Goal: Check status: Check status

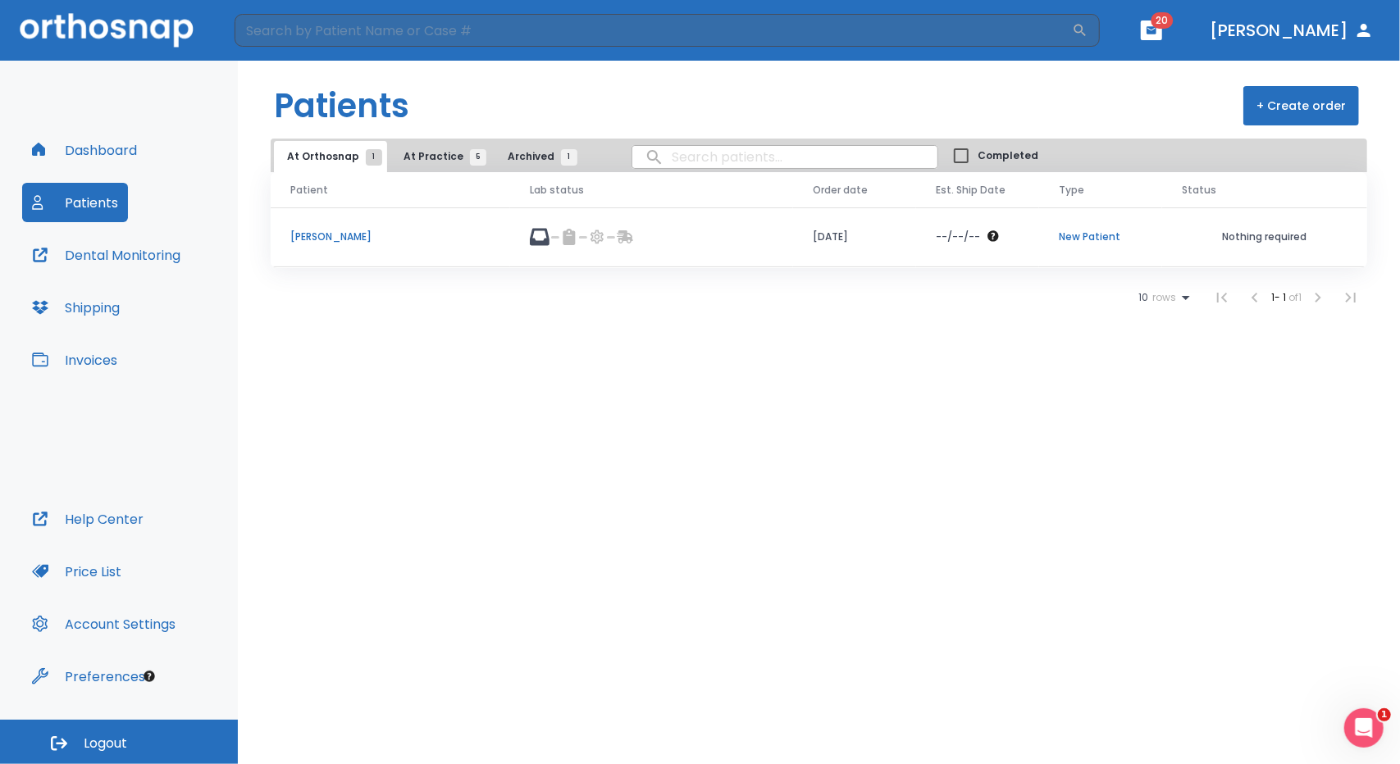
click at [440, 158] on span "At Practice 5" at bounding box center [441, 156] width 75 height 15
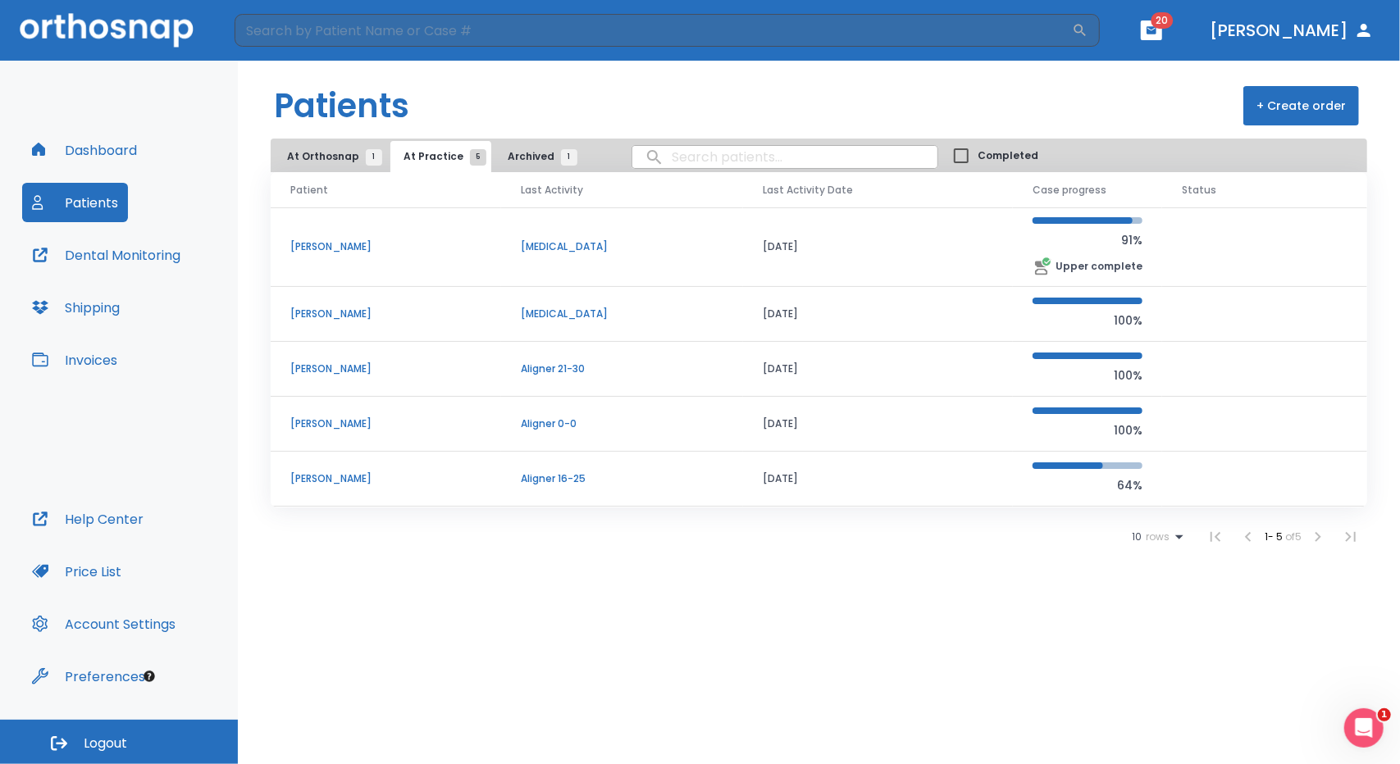
click at [369, 419] on p "[PERSON_NAME]" at bounding box center [385, 424] width 191 height 15
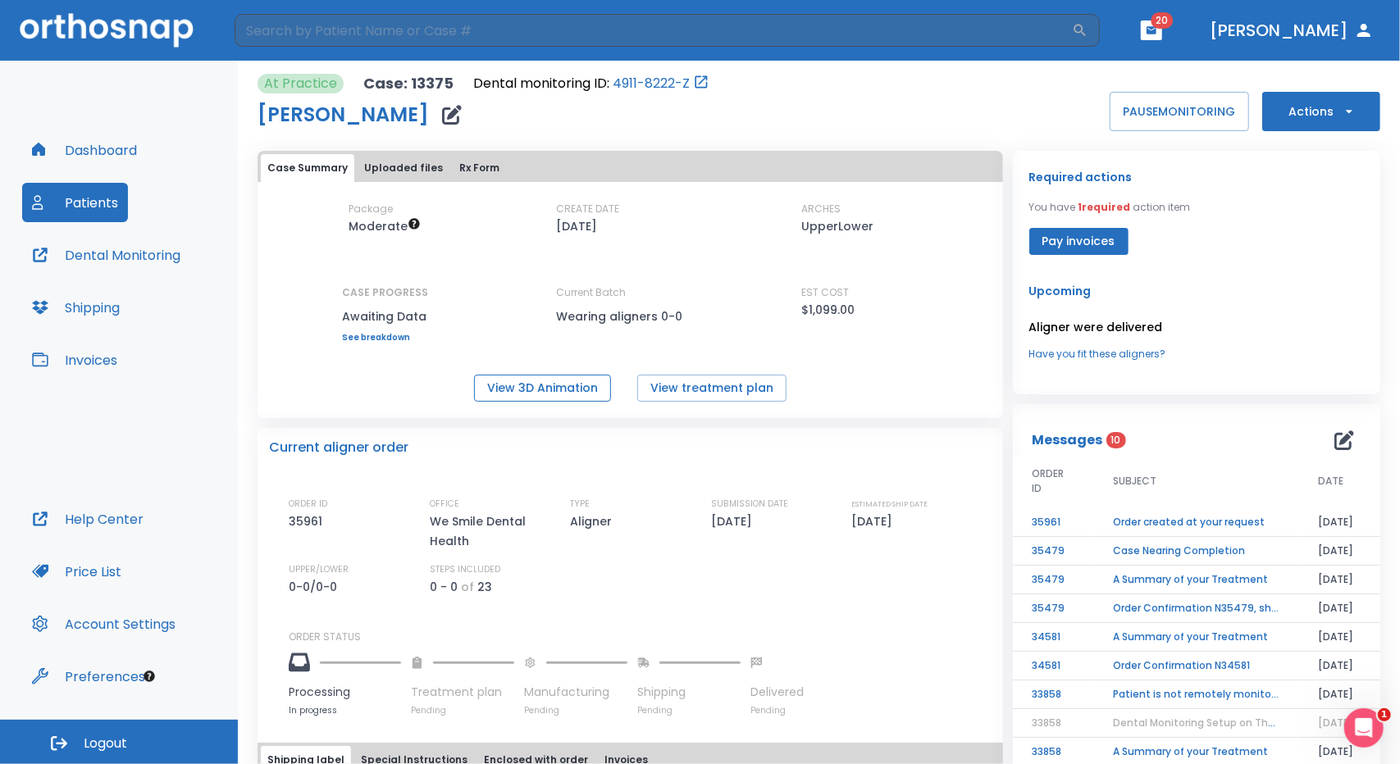
click at [531, 394] on button "View 3D Animation" at bounding box center [542, 388] width 137 height 27
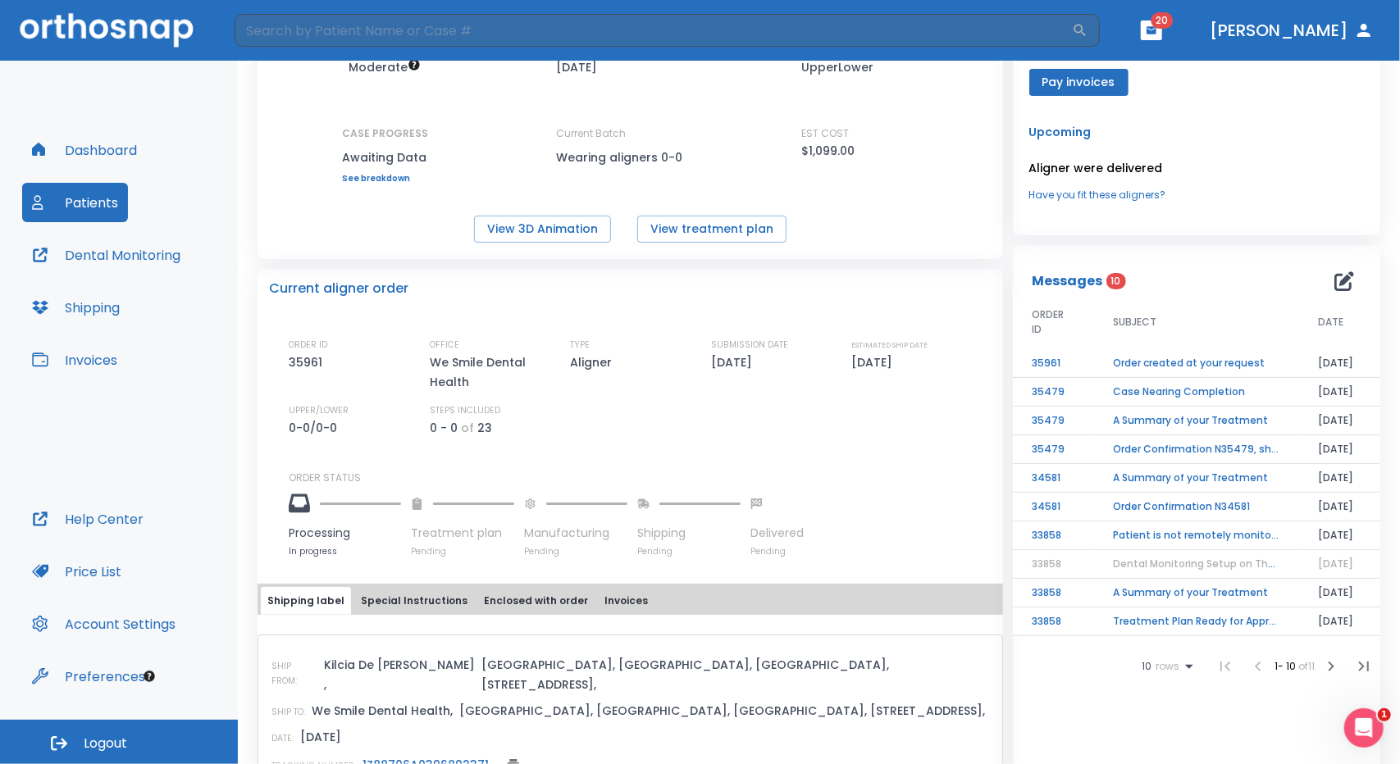
scroll to position [164, 0]
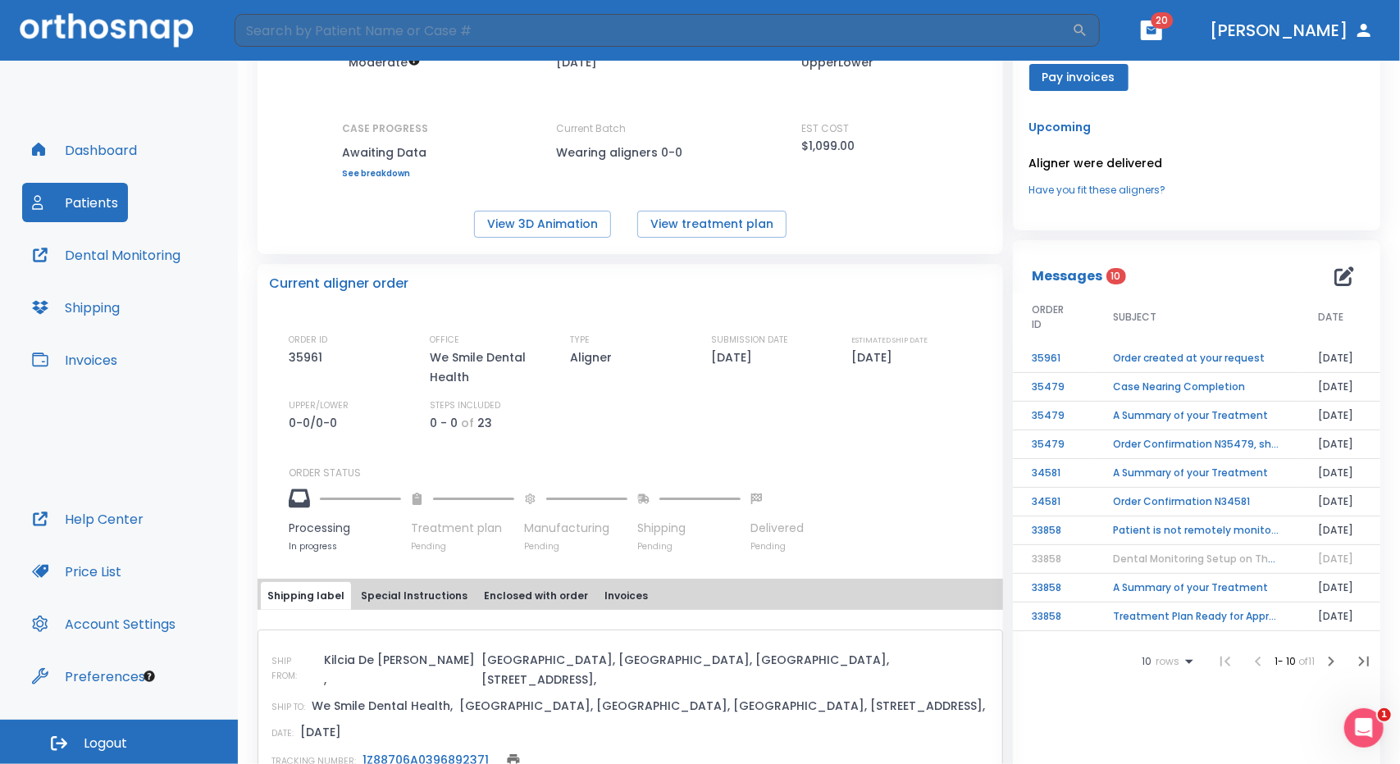
click at [1136, 358] on td "Order created at your request" at bounding box center [1195, 358] width 205 height 29
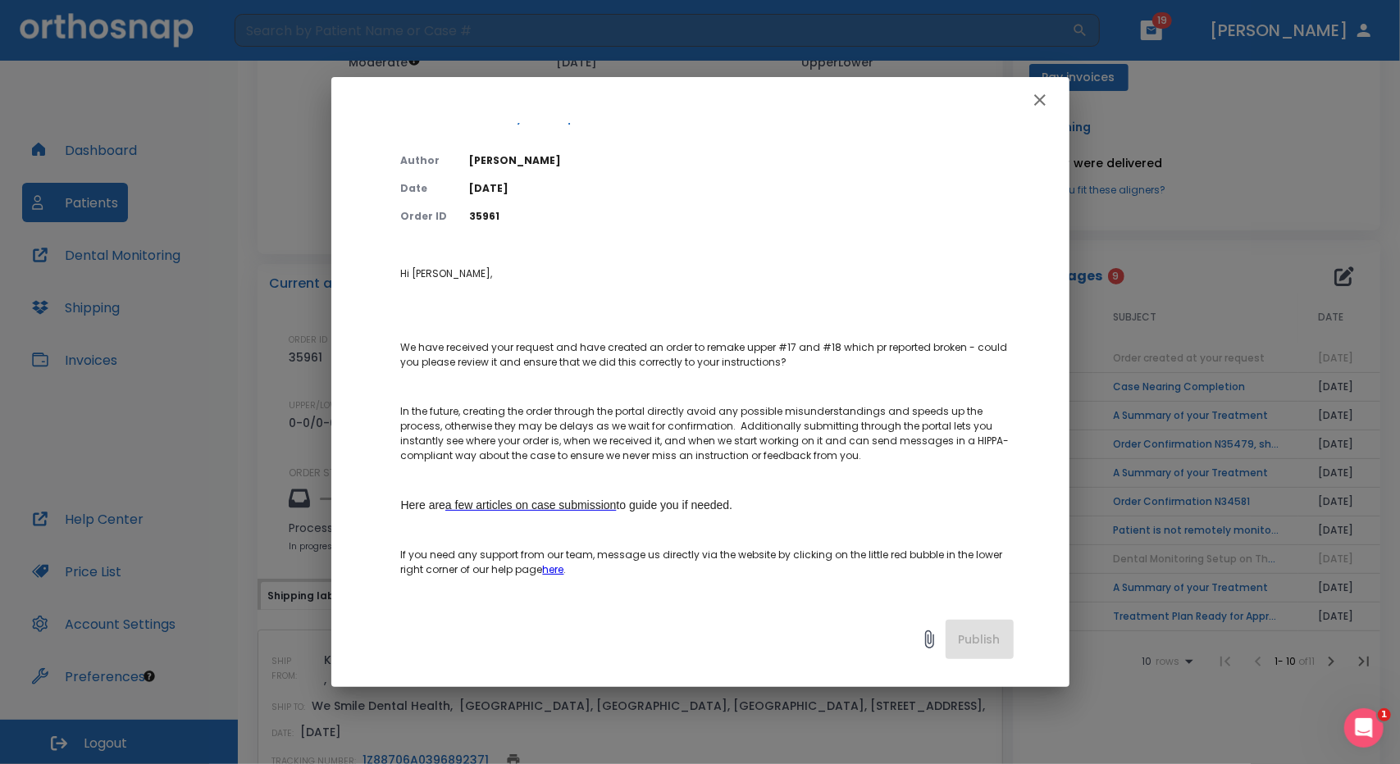
scroll to position [0, 0]
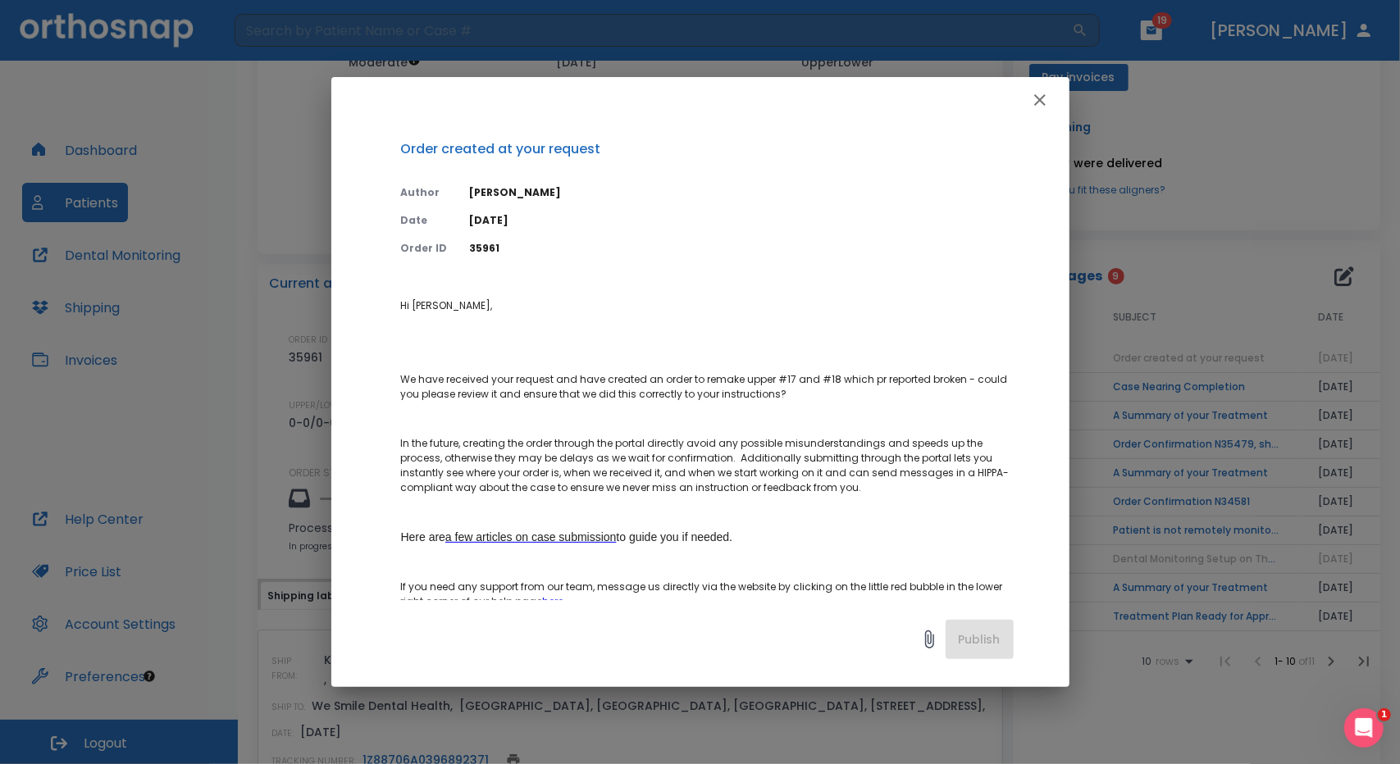
click at [1037, 102] on icon "button" at bounding box center [1039, 99] width 11 height 11
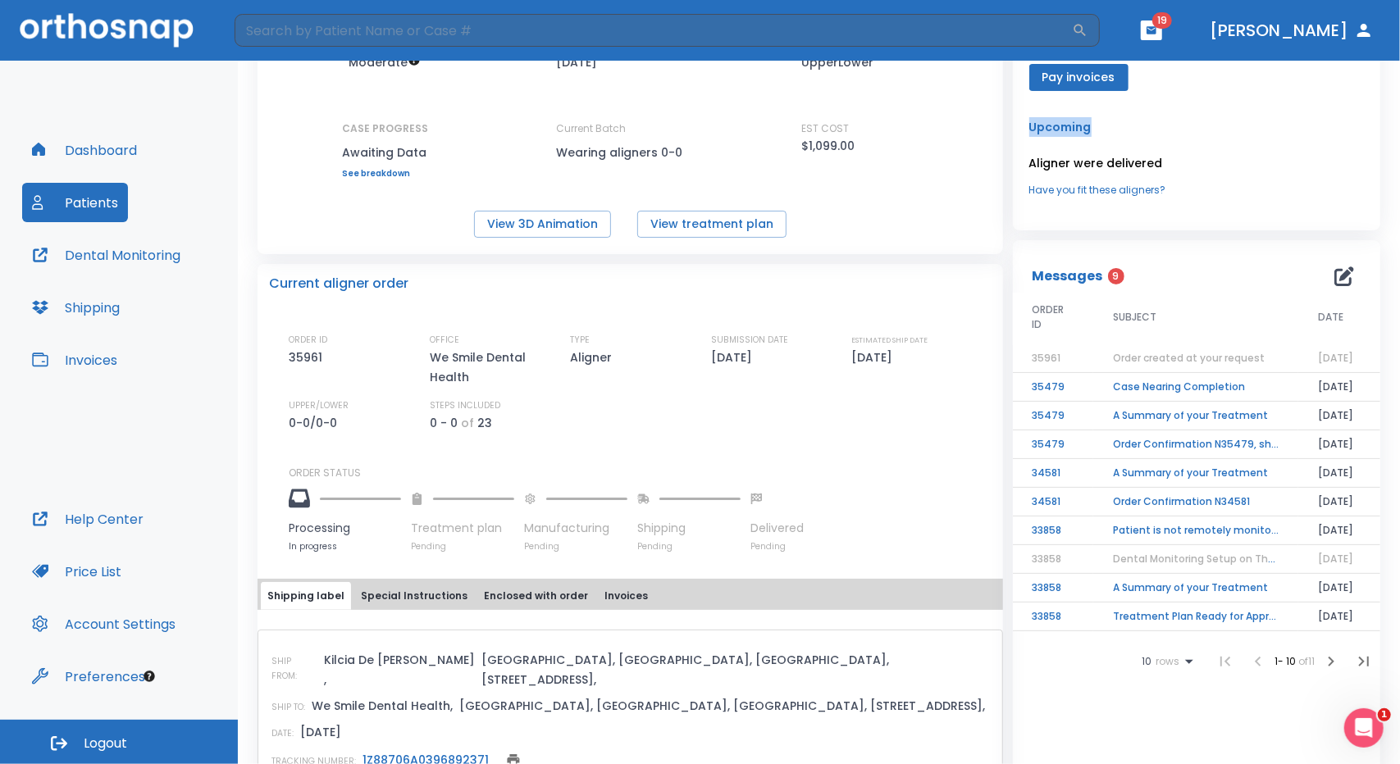
click at [1037, 102] on div "Required actions You have 1 required action item Pay invoices Upcoming Aligner …" at bounding box center [1196, 109] width 367 height 244
click at [1192, 386] on td "Case Nearing Completion" at bounding box center [1195, 387] width 205 height 29
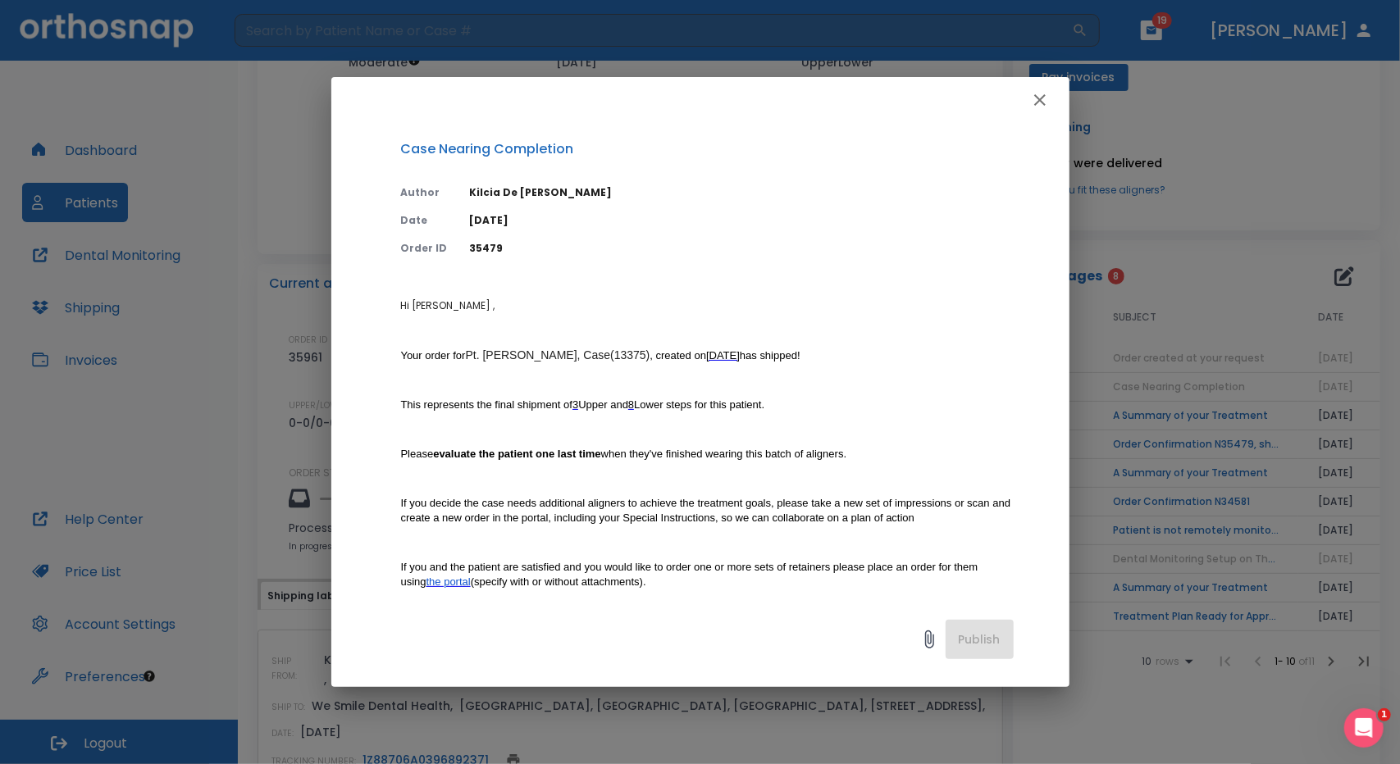
scroll to position [82, 0]
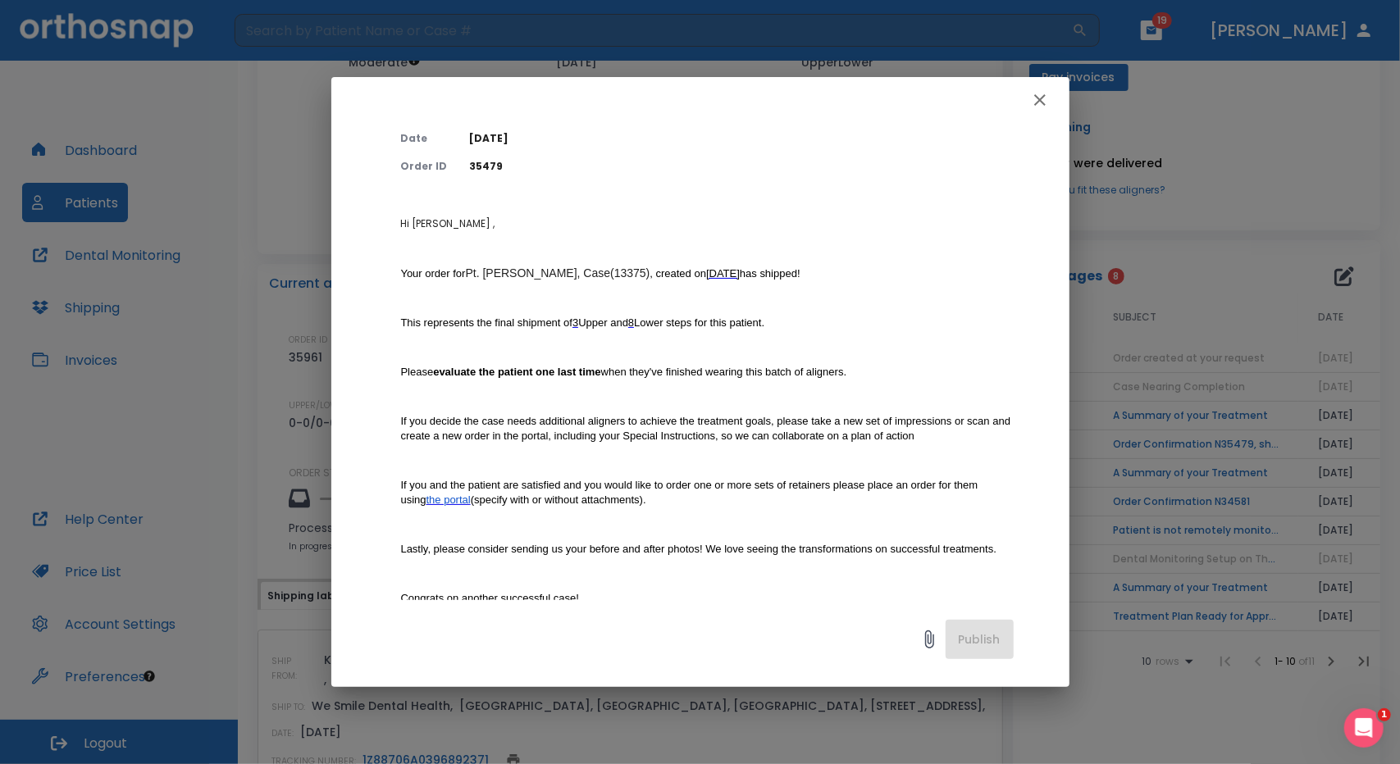
click at [1140, 472] on div "Case Nearing Completion Author [PERSON_NAME][DEMOGRAPHIC_DATA] Date [DATE] Orde…" at bounding box center [700, 382] width 1400 height 764
click at [1035, 104] on icon "button" at bounding box center [1039, 99] width 11 height 11
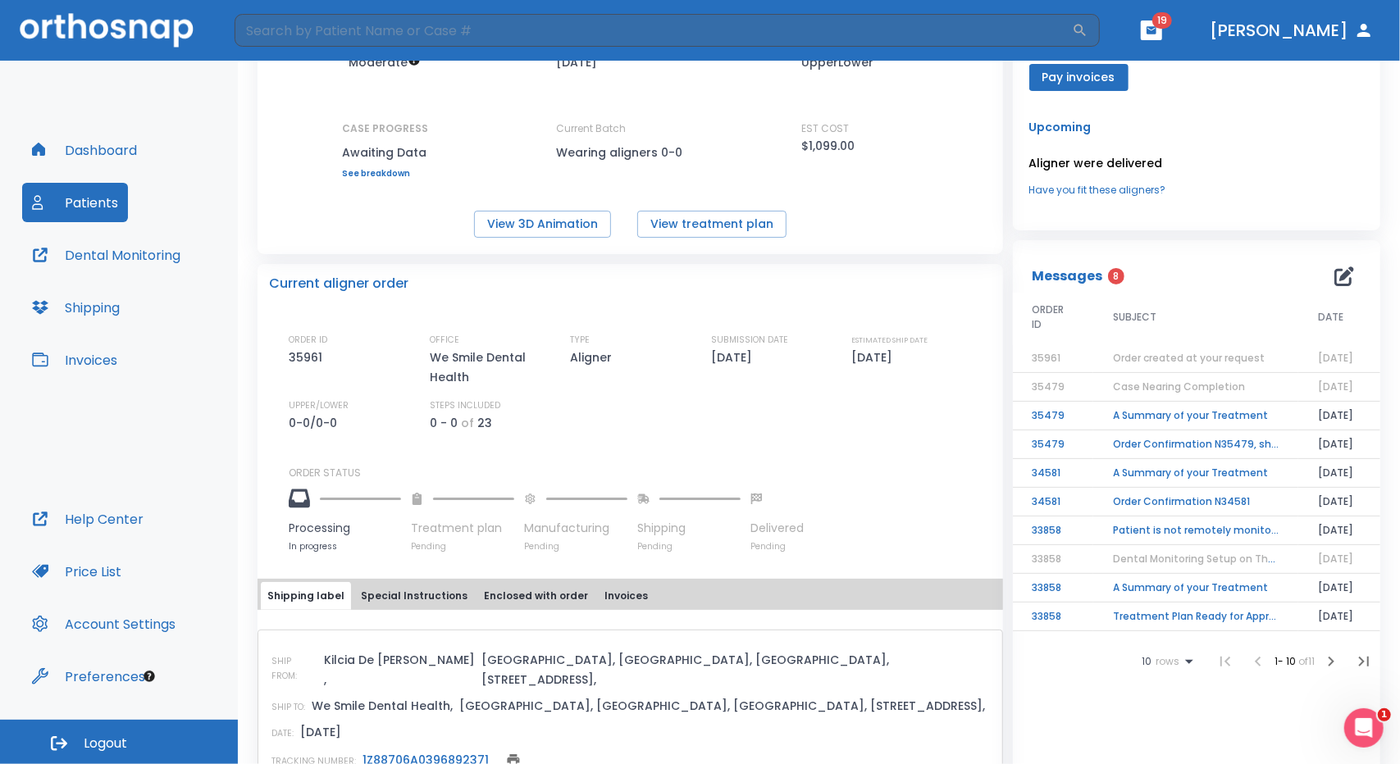
click at [1160, 449] on td "Order Confirmation N35479, shipping costs involved!" at bounding box center [1195, 445] width 205 height 29
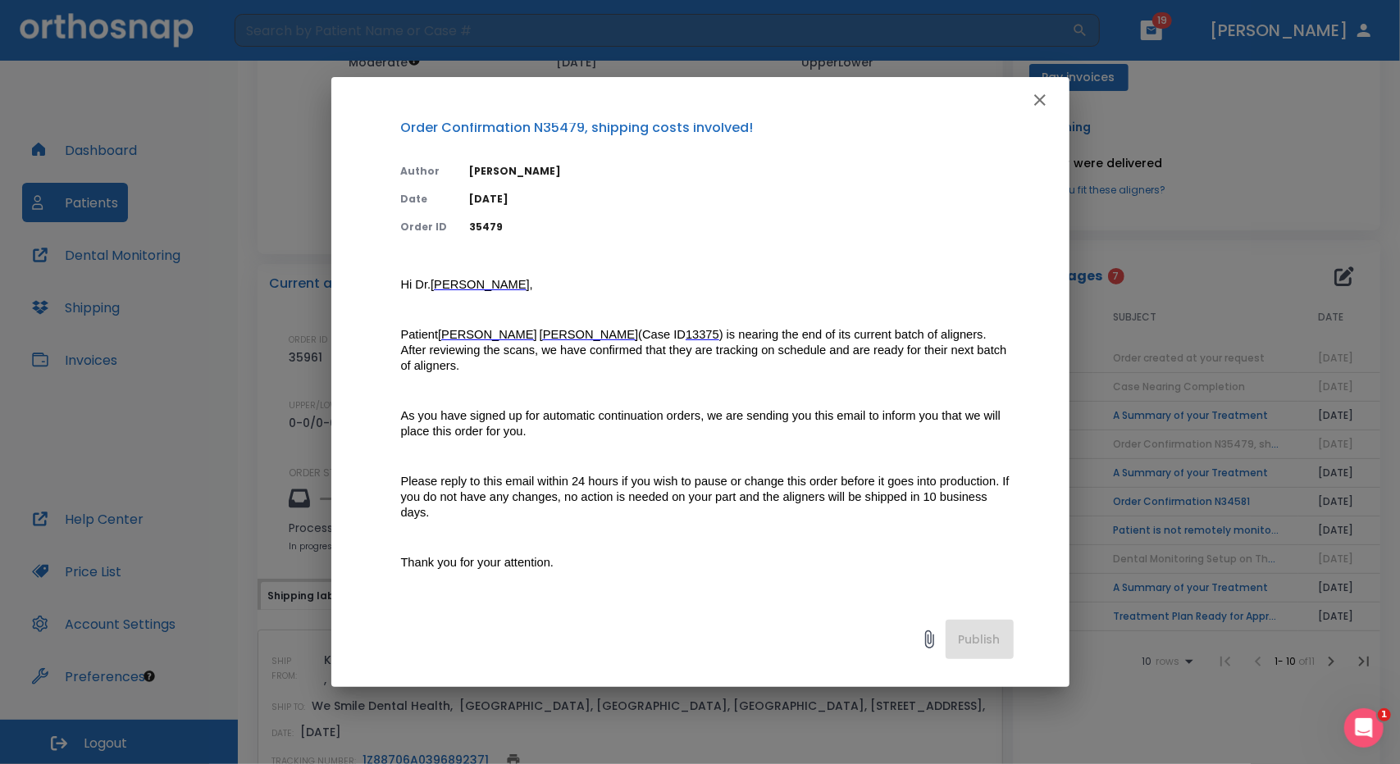
scroll to position [0, 0]
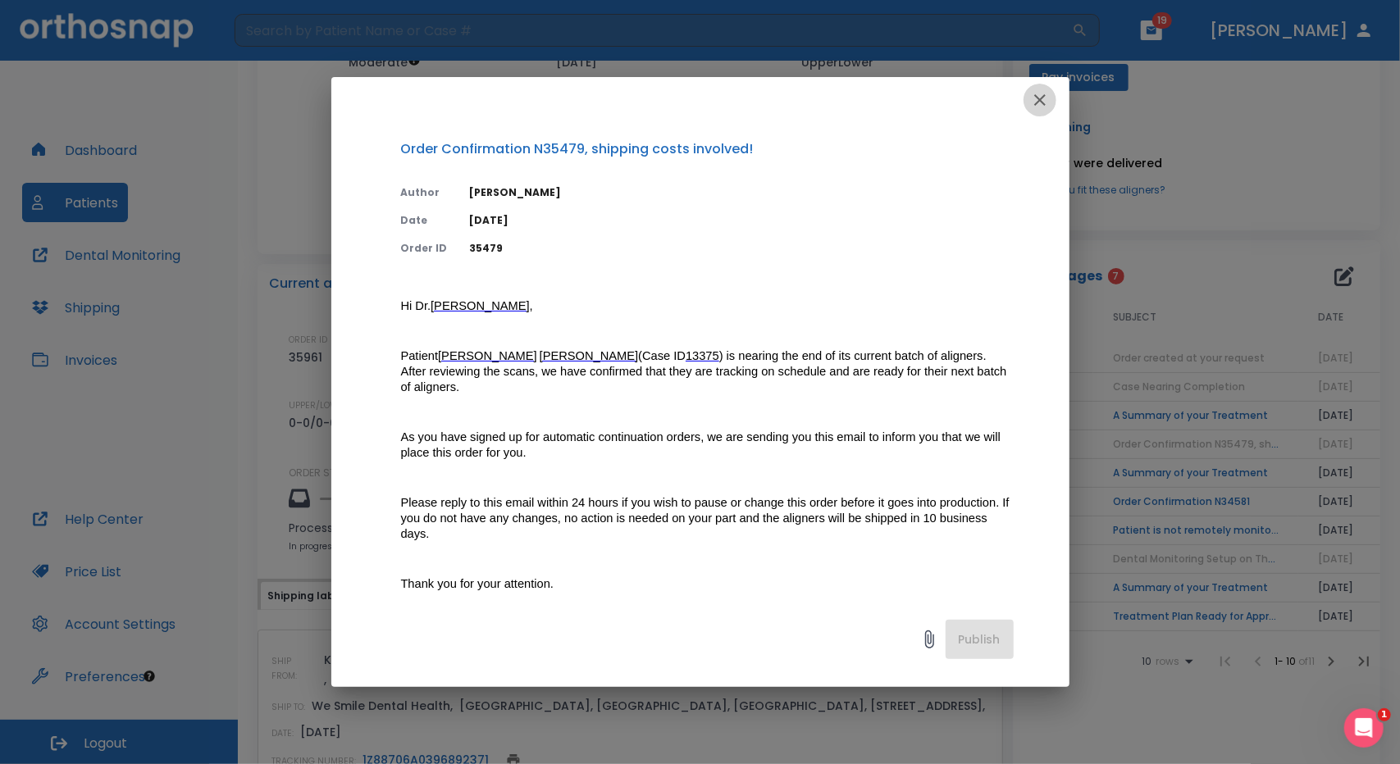
click at [1037, 105] on icon "button" at bounding box center [1040, 100] width 20 height 20
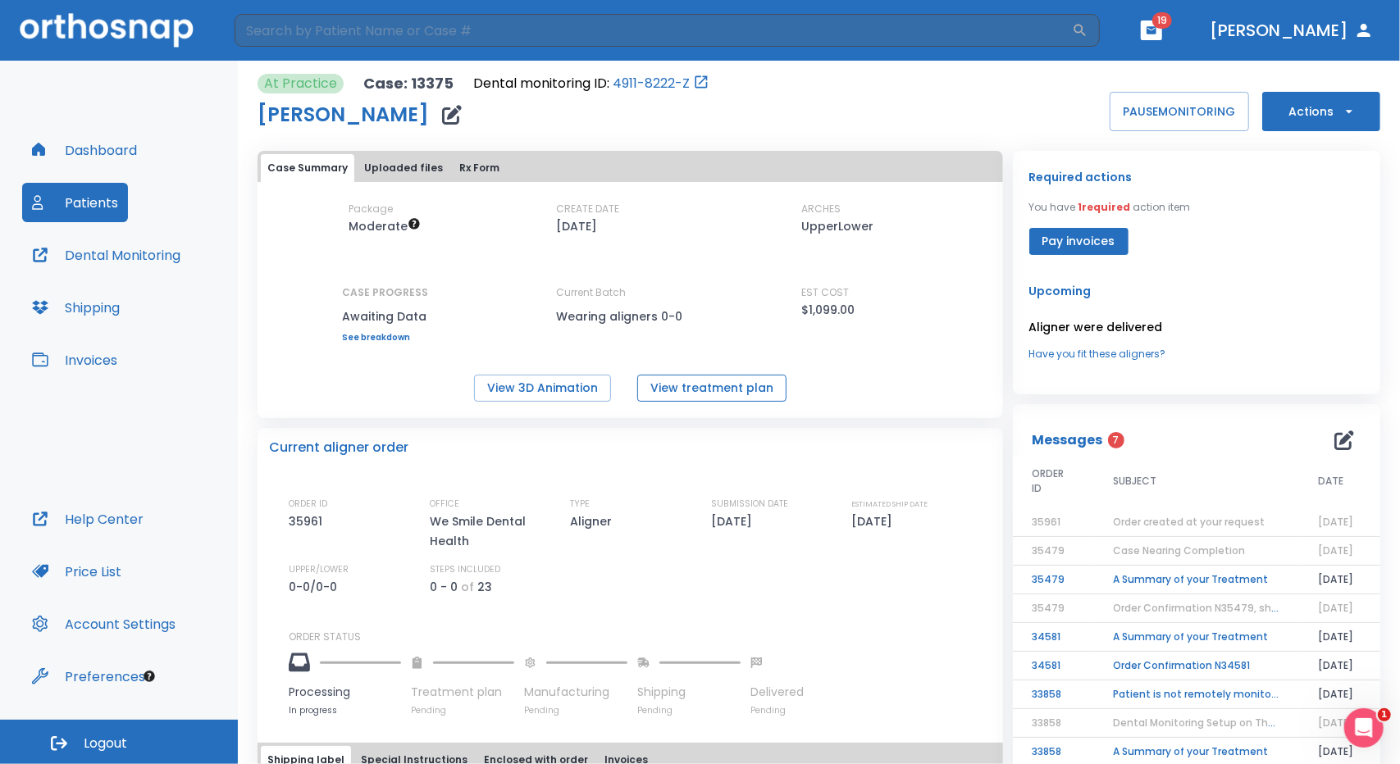
click at [709, 393] on button "View treatment plan" at bounding box center [711, 388] width 149 height 27
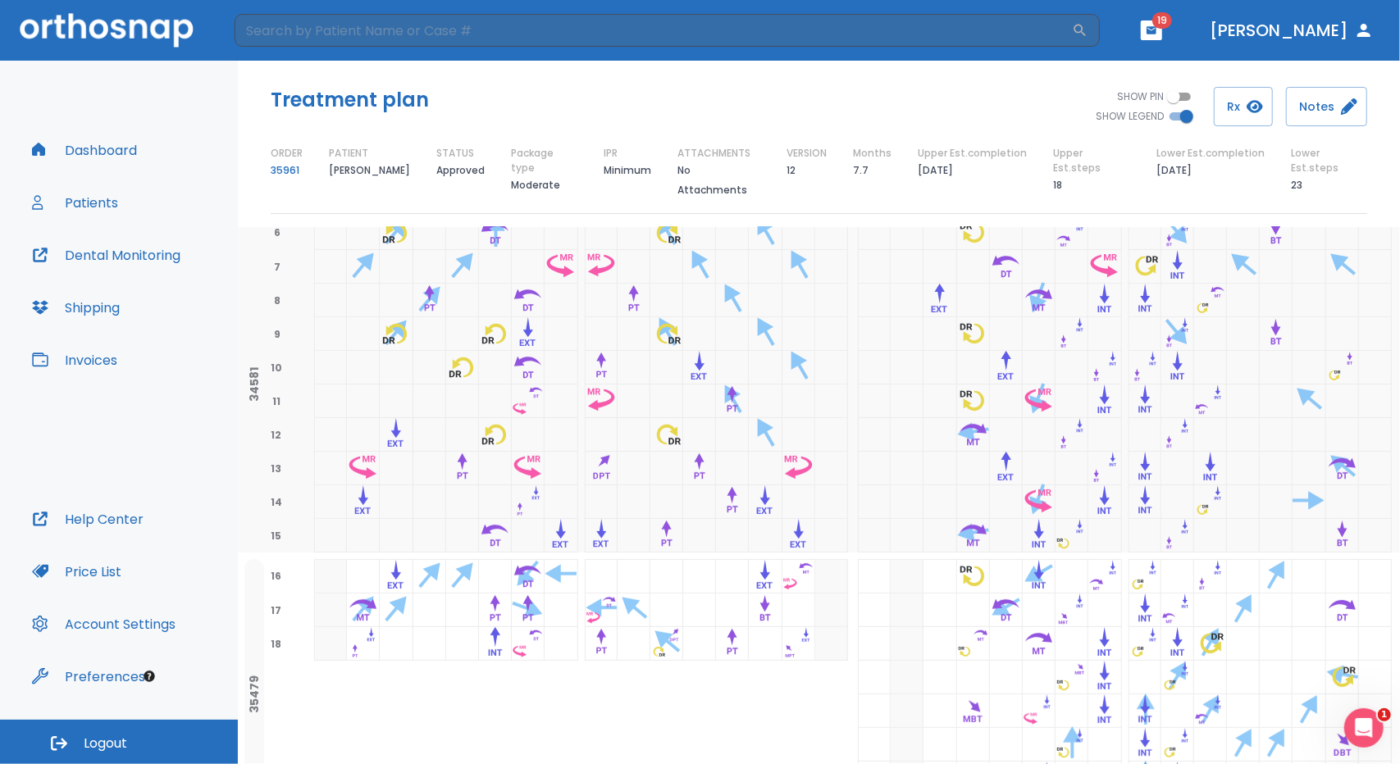
scroll to position [410, 0]
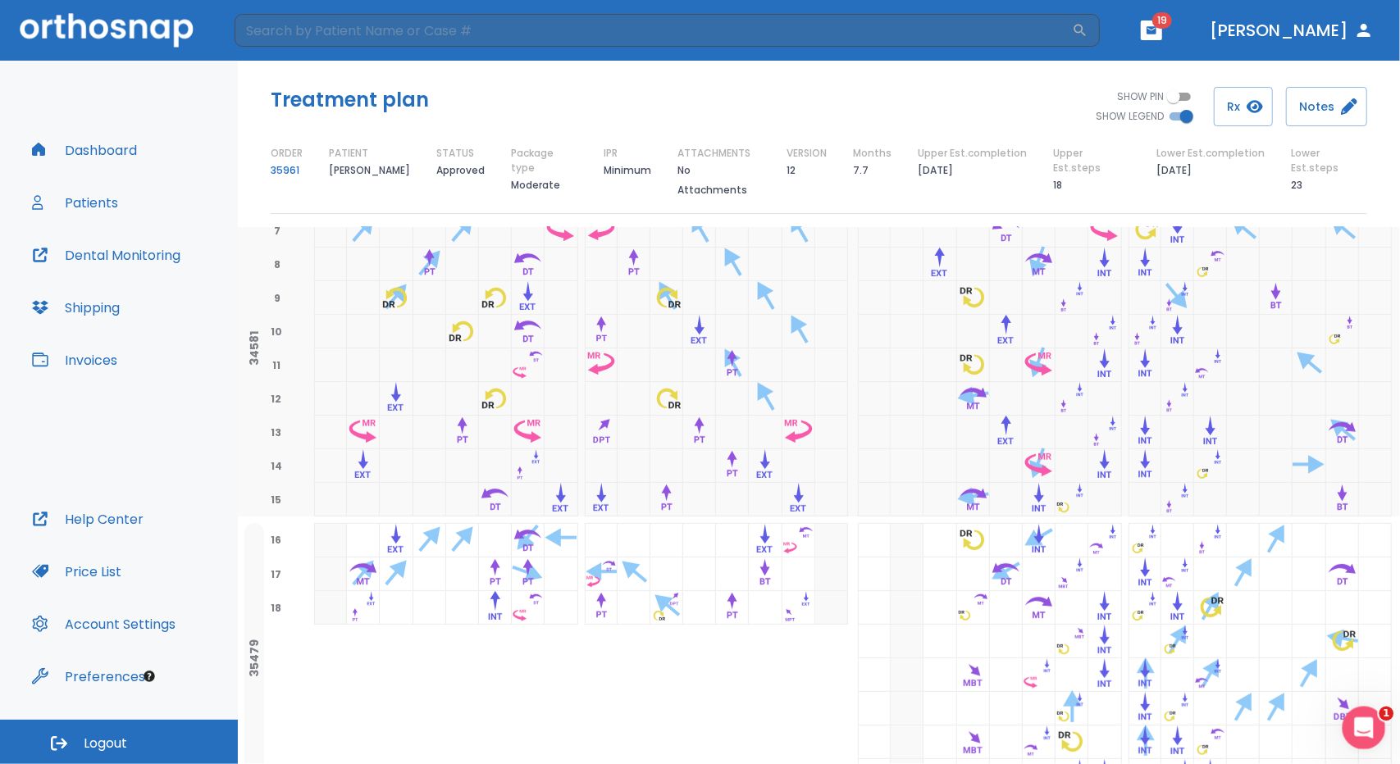
click at [1355, 736] on div "Open Intercom Messenger" at bounding box center [1361, 726] width 54 height 54
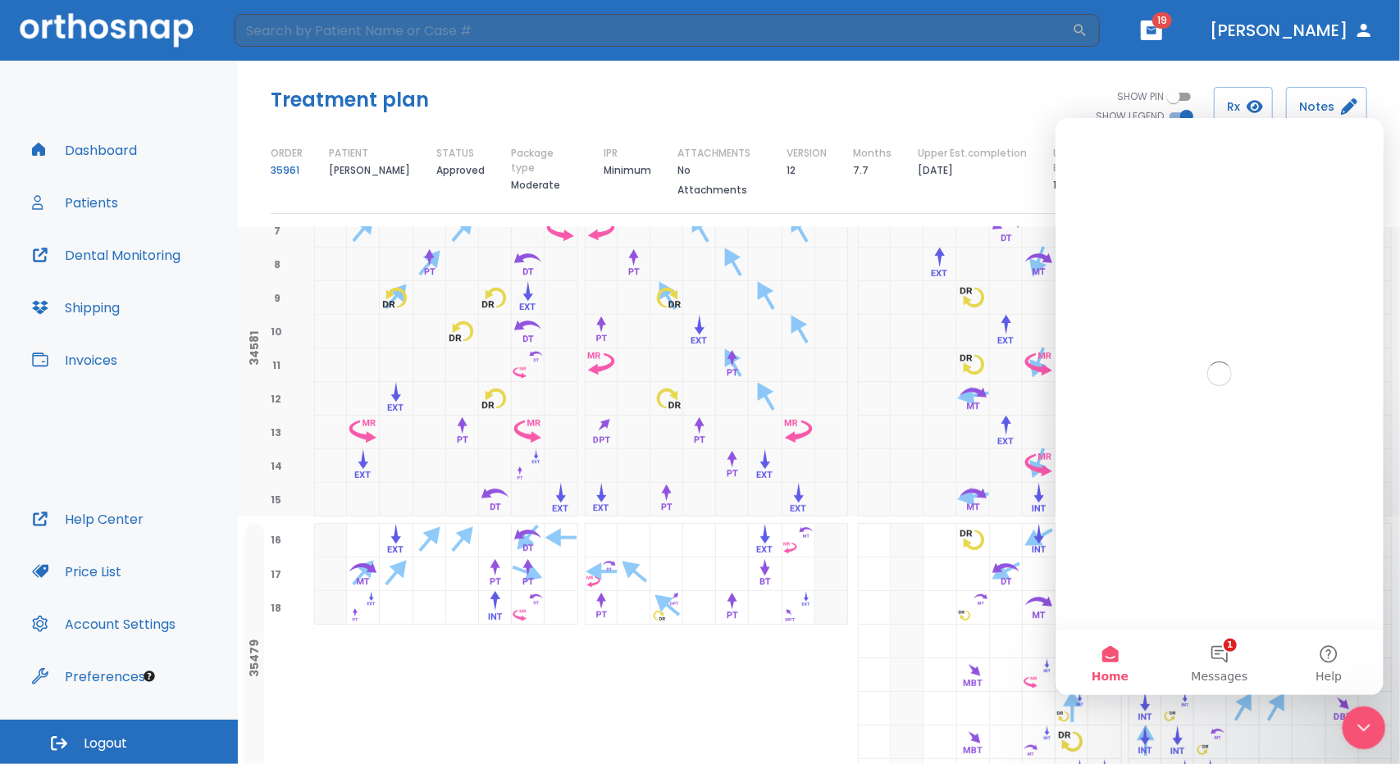
scroll to position [0, 0]
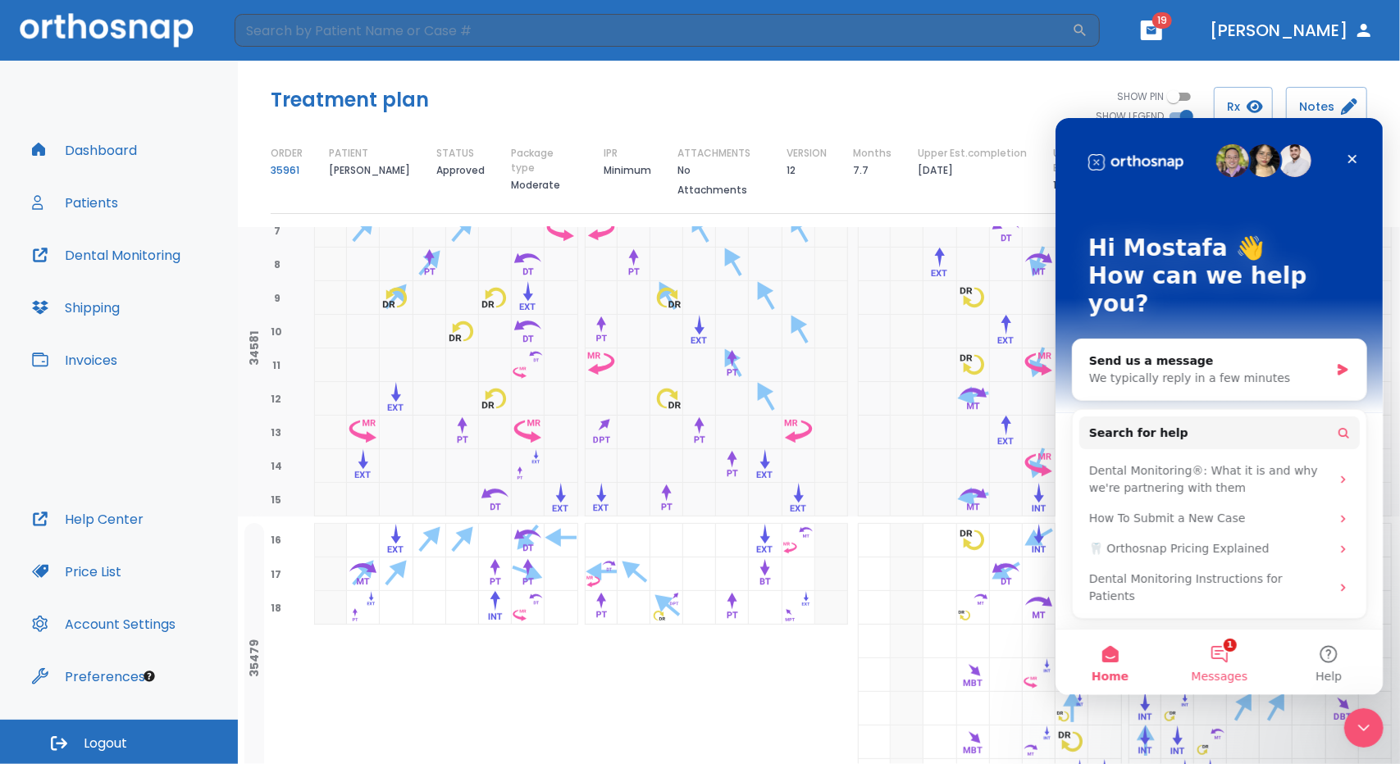
click at [1213, 666] on button "1 Messages" at bounding box center [1218, 662] width 109 height 66
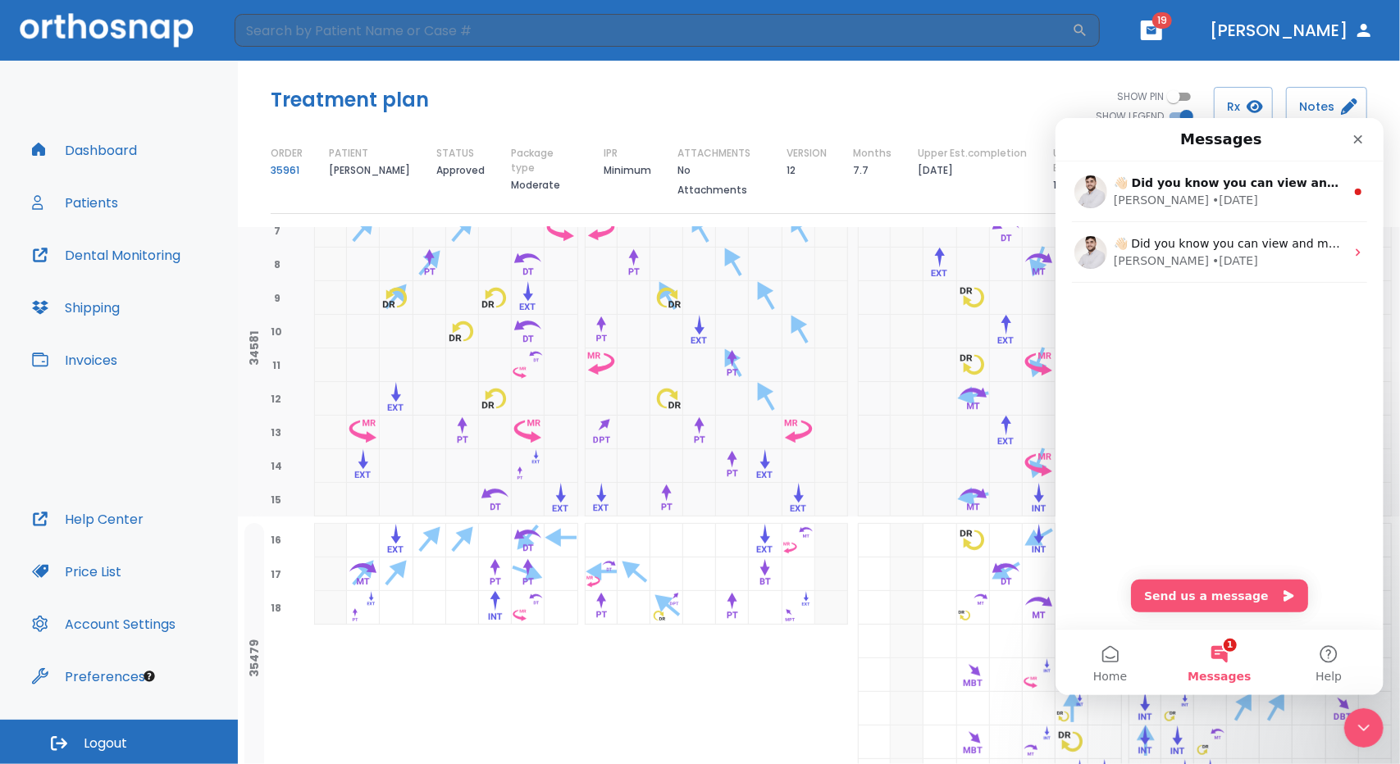
click at [1258, 328] on div "👋🏻 Did you know you can view and manage your patient scans anywhere using the D…" at bounding box center [1219, 254] width 328 height 187
click at [1352, 717] on icon "Close Intercom Messenger" at bounding box center [1362, 726] width 20 height 20
